Goal: Task Accomplishment & Management: Manage account settings

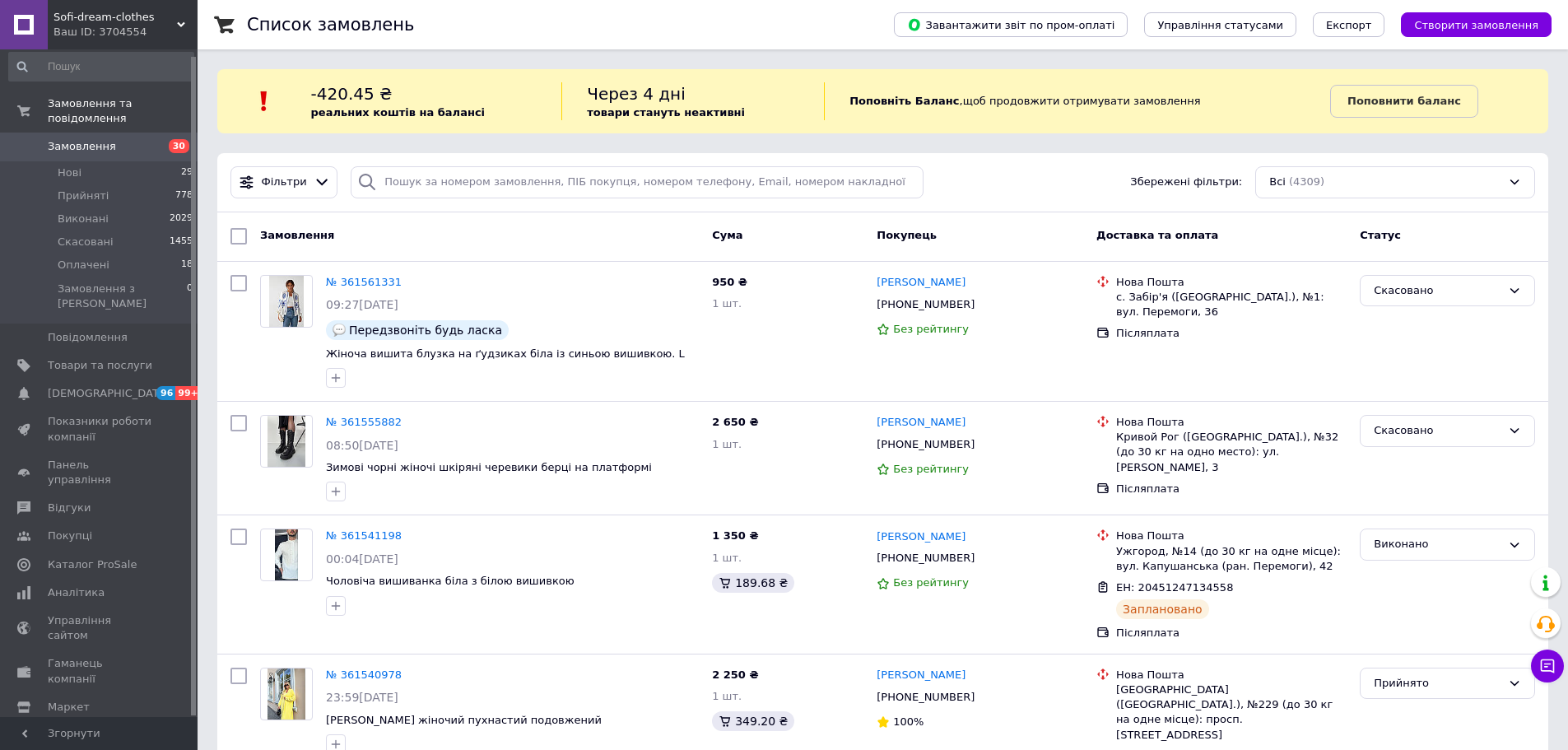
scroll to position [7, 0]
click at [105, 114] on link "Замовлення та повідомлення" at bounding box center [101, 110] width 203 height 43
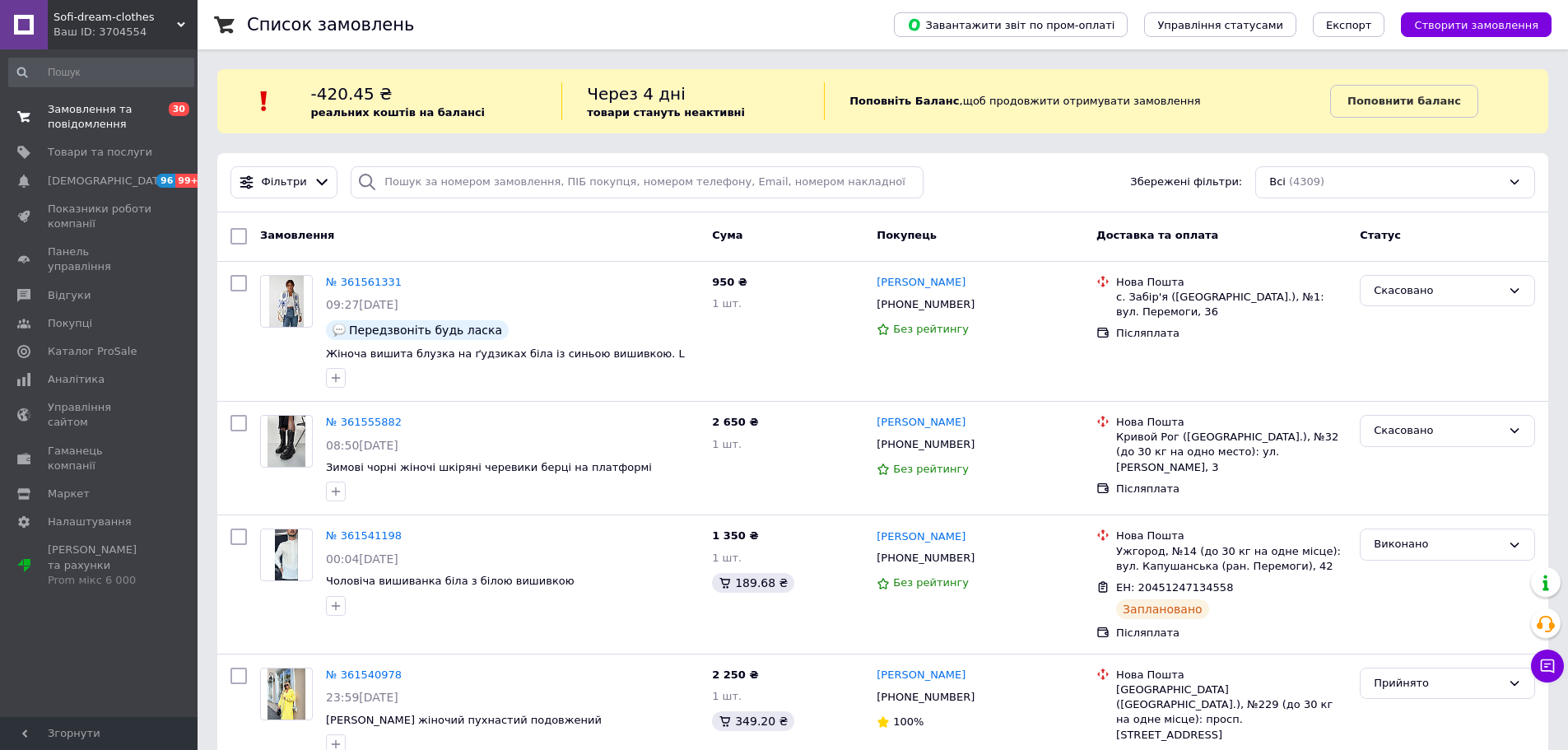
click at [106, 122] on span "Замовлення та повідомлення" at bounding box center [100, 116] width 104 height 29
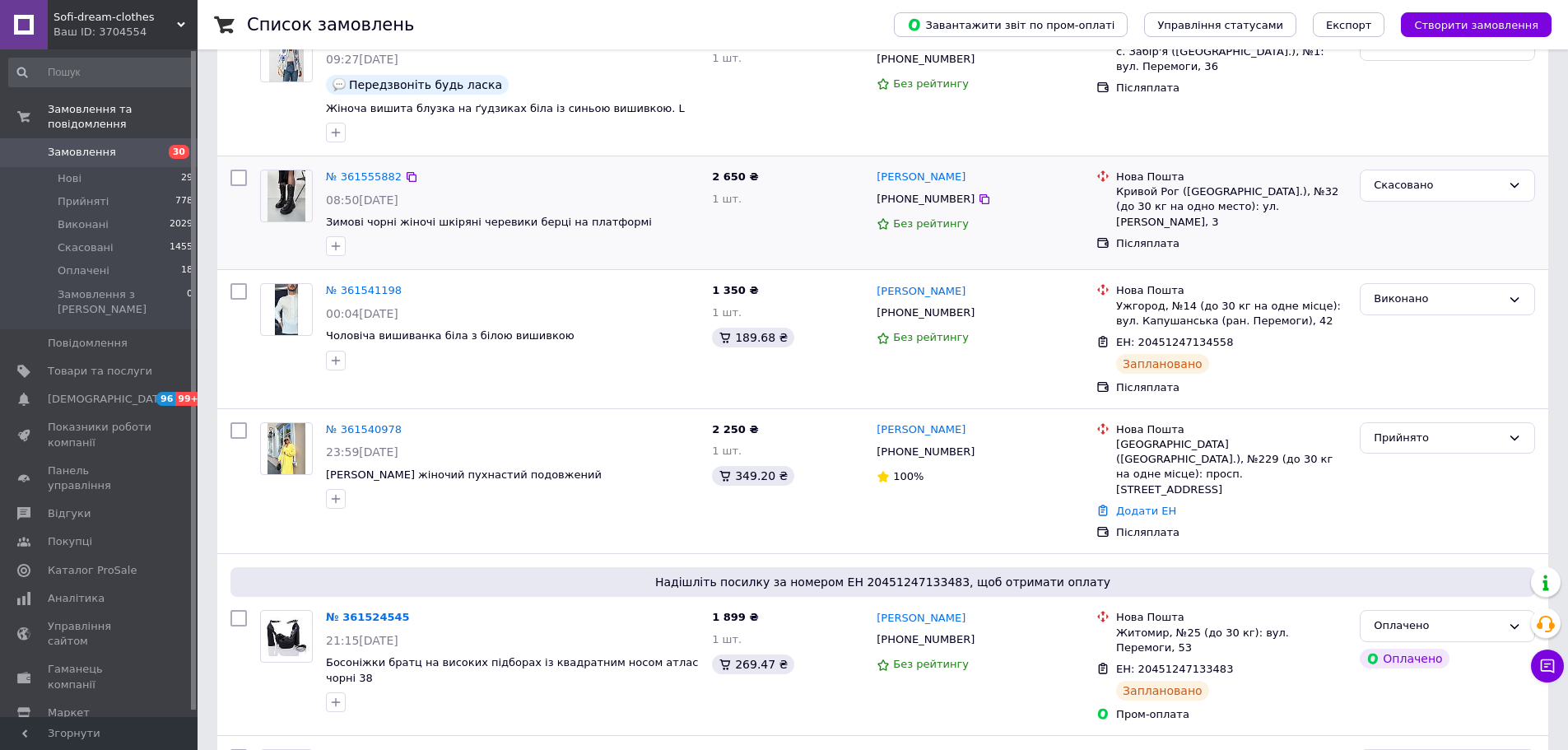
scroll to position [247, 0]
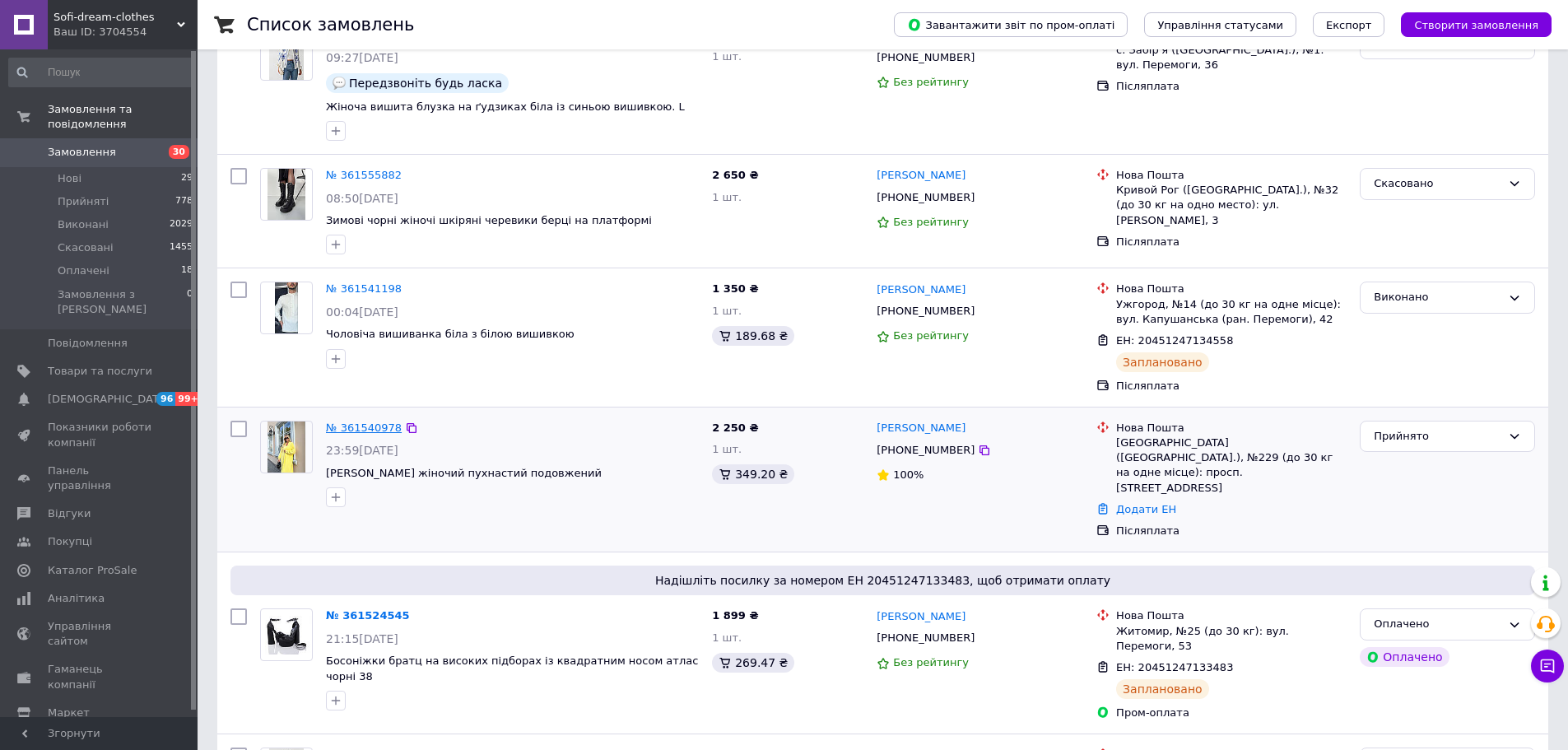
click at [375, 427] on link "№ 361540978" at bounding box center [364, 427] width 76 height 13
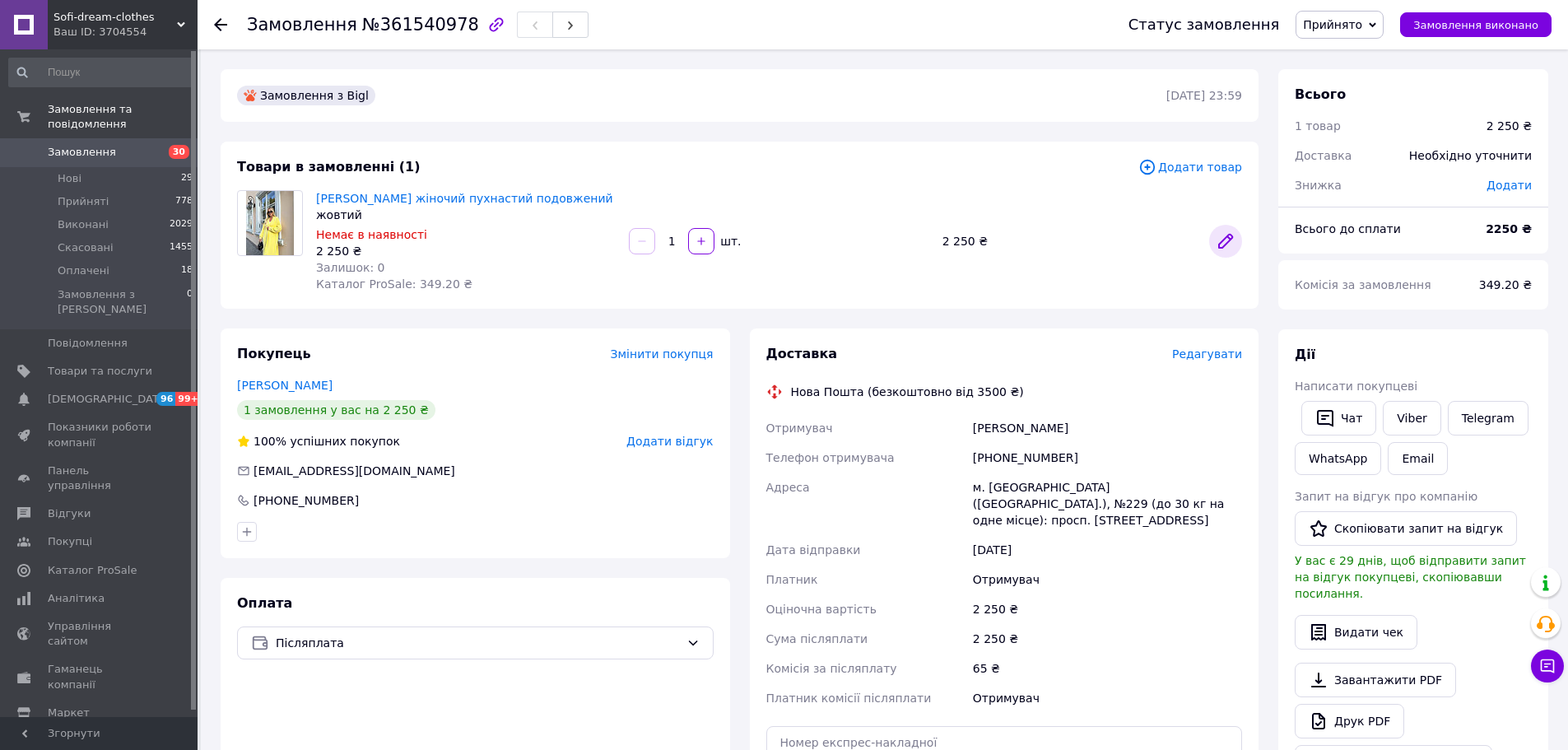
click at [1217, 242] on icon at bounding box center [1226, 241] width 20 height 20
click at [141, 145] on span "Замовлення" at bounding box center [100, 152] width 104 height 15
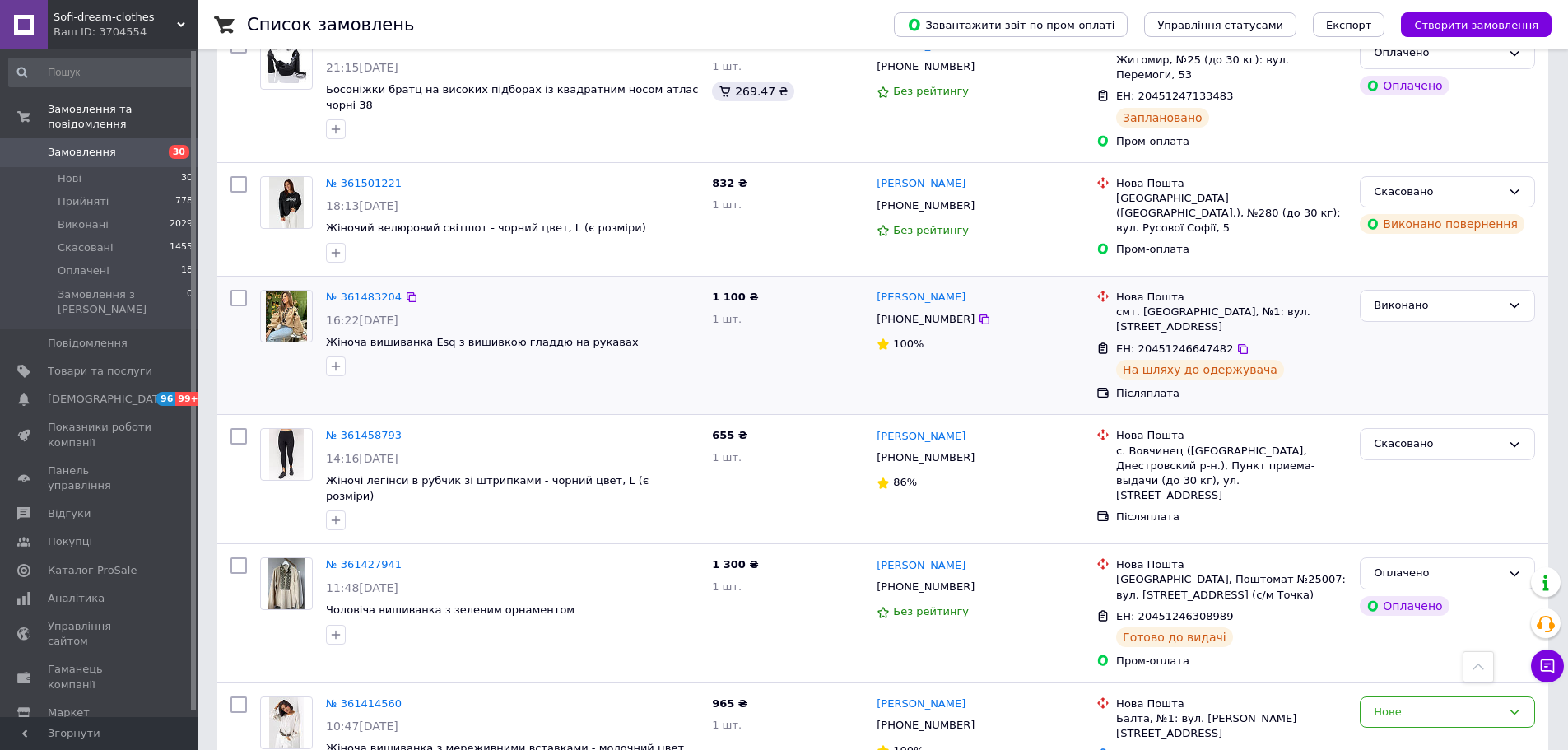
scroll to position [988, 0]
click at [362, 428] on link "№ 361458793" at bounding box center [364, 434] width 76 height 13
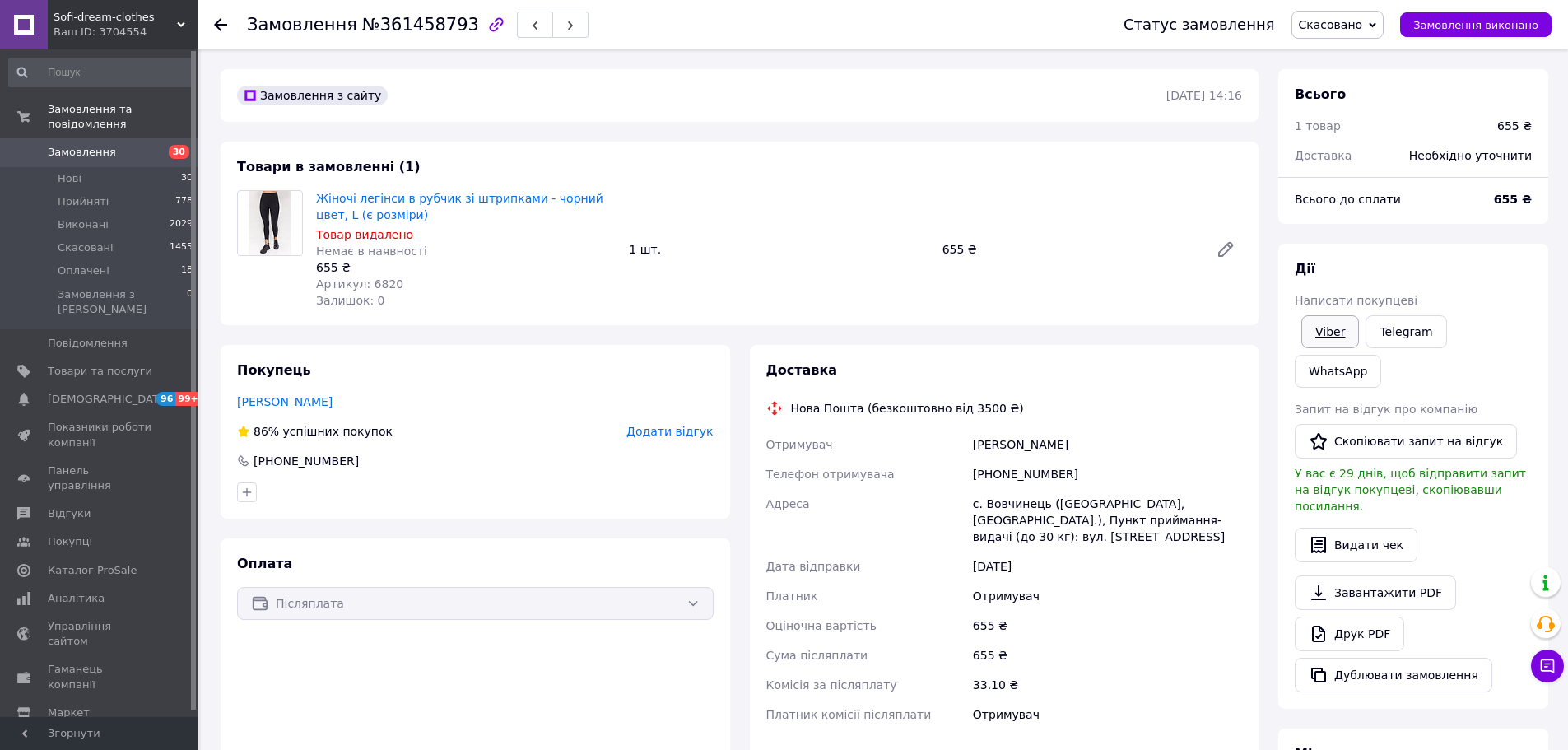
click at [1337, 336] on link "Viber" at bounding box center [1330, 331] width 58 height 33
click at [50, 364] on span "Товари та послуги" at bounding box center [100, 372] width 104 height 15
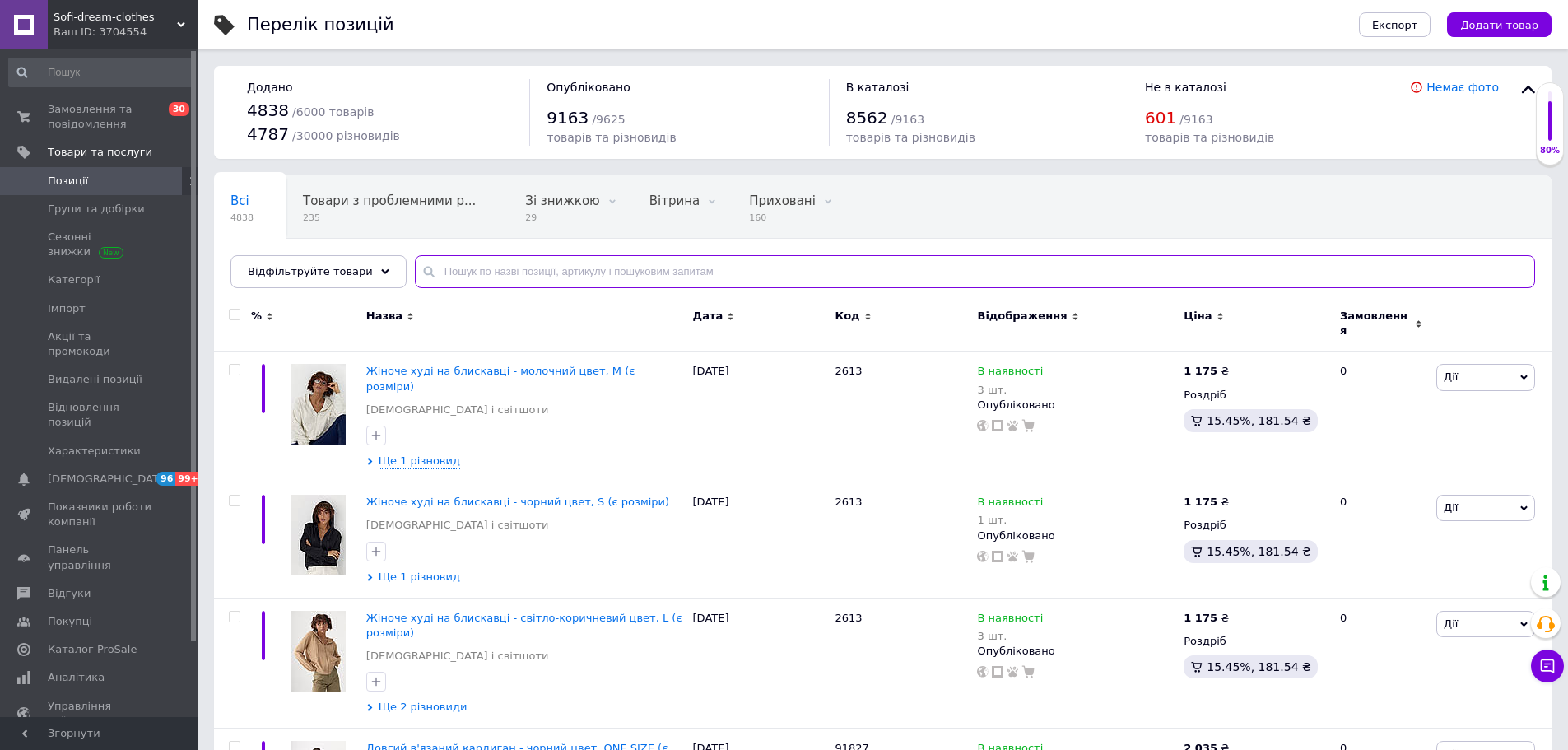
click at [538, 272] on input "text" at bounding box center [975, 272] width 1121 height 33
type input "пальчик"
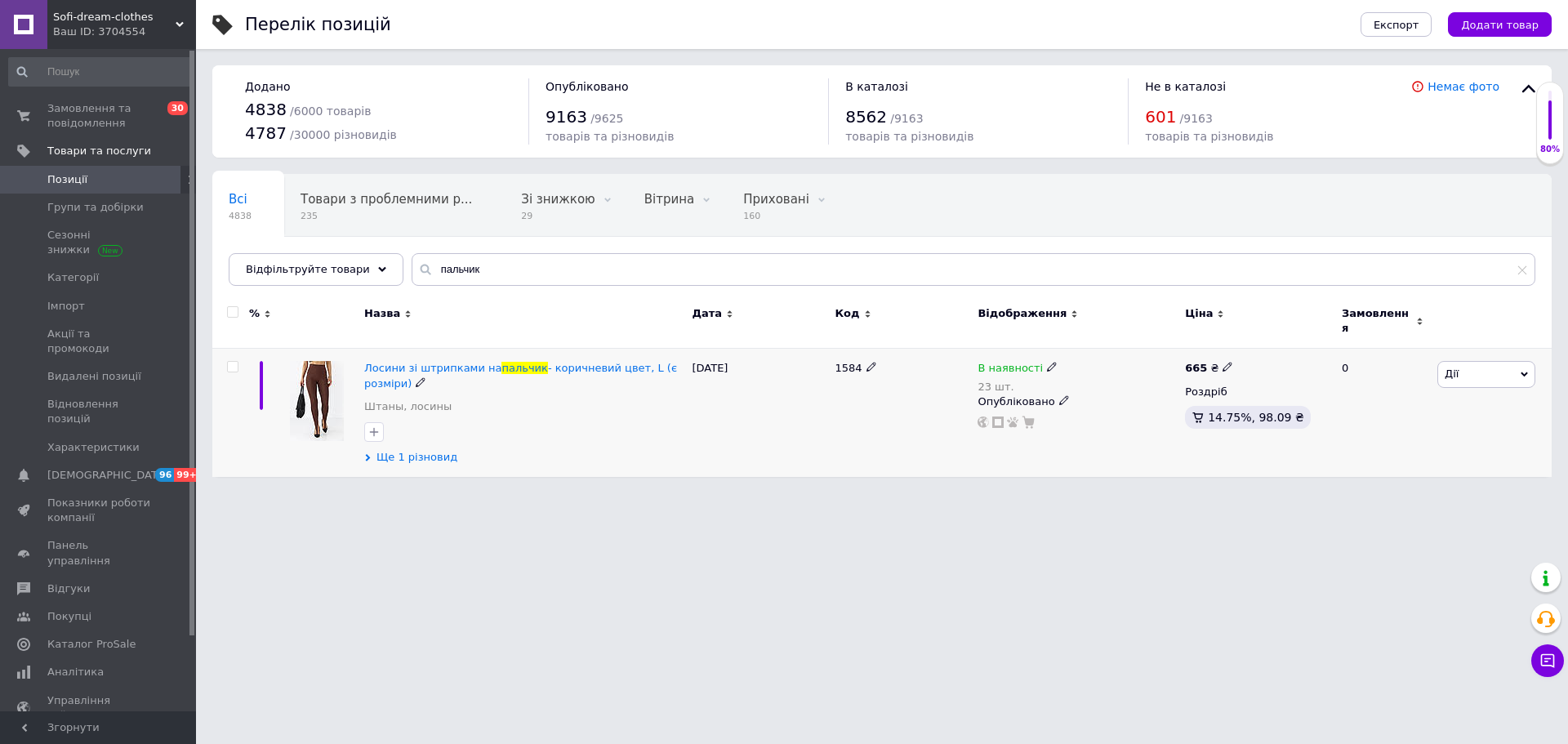
click at [431, 450] on span "Ще 1 різновид" at bounding box center [416, 458] width 81 height 15
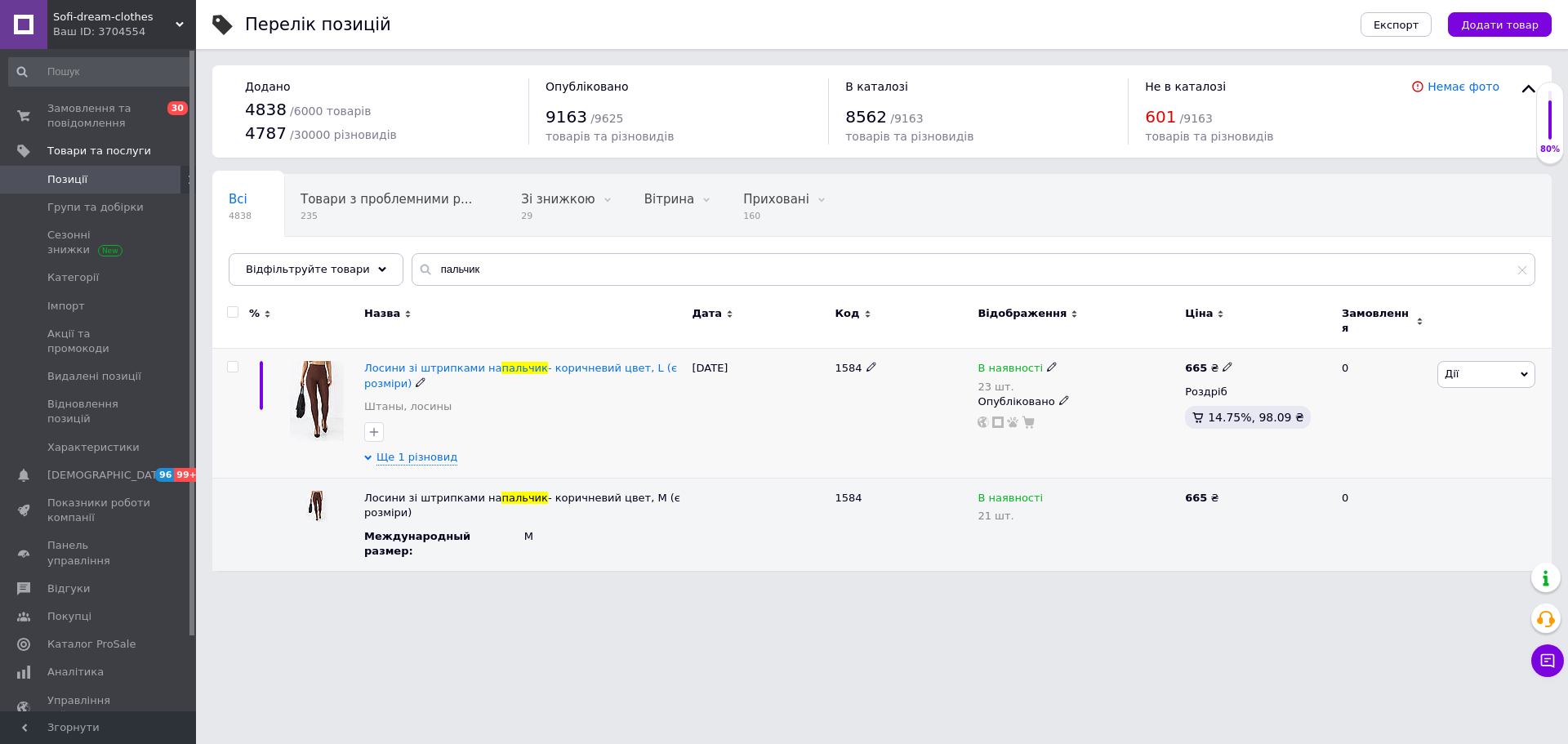
click at [1457, 368] on span "Дії" at bounding box center [1451, 374] width 14 height 13
click at [510, 362] on span "пальчик" at bounding box center [524, 368] width 46 height 13
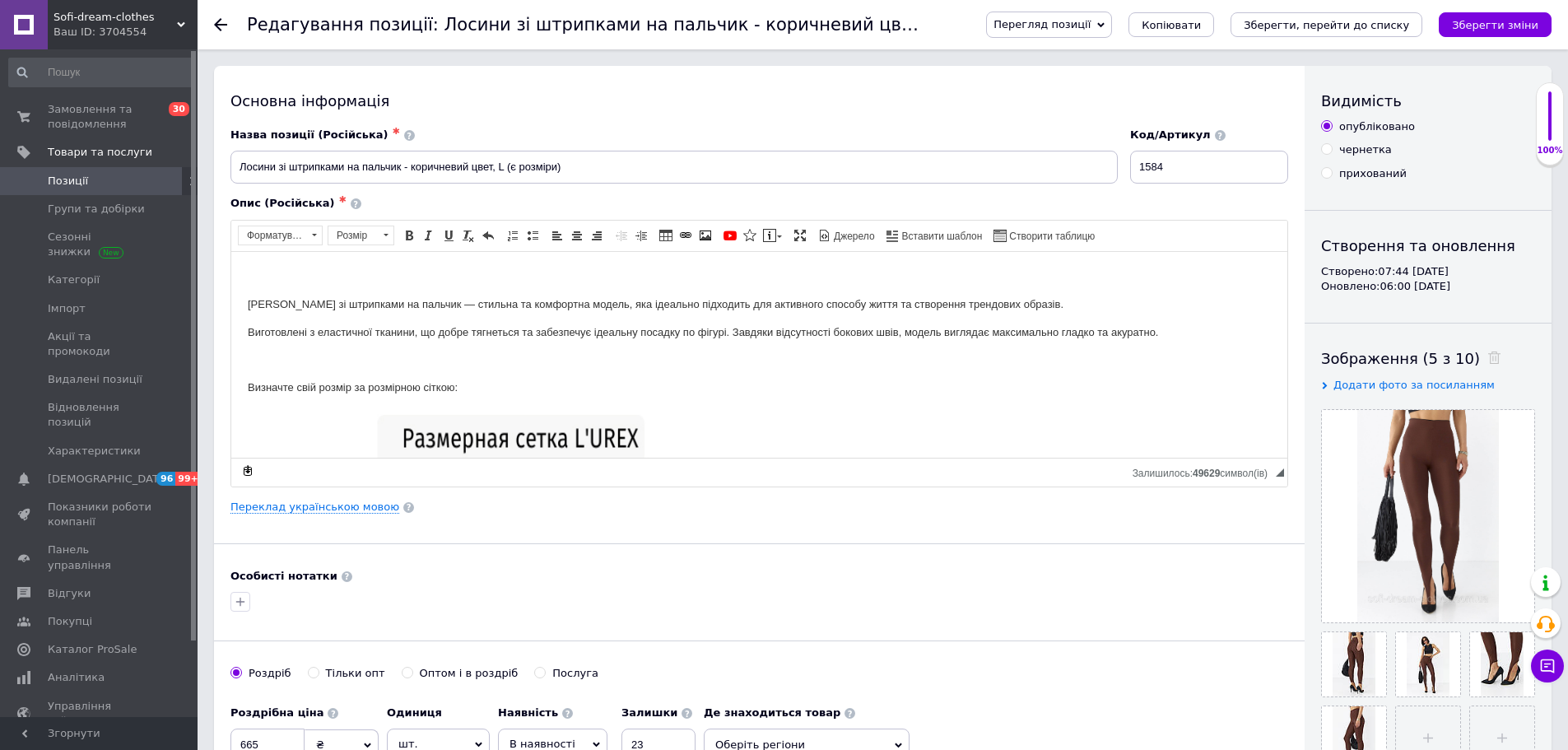
click at [1112, 31] on span "Перегляд позиції" at bounding box center [1049, 24] width 126 height 26
click at [1132, 60] on li "Зберегти та переглянути на сайті" at bounding box center [1116, 55] width 257 height 23
